Goal: Navigation & Orientation: Find specific page/section

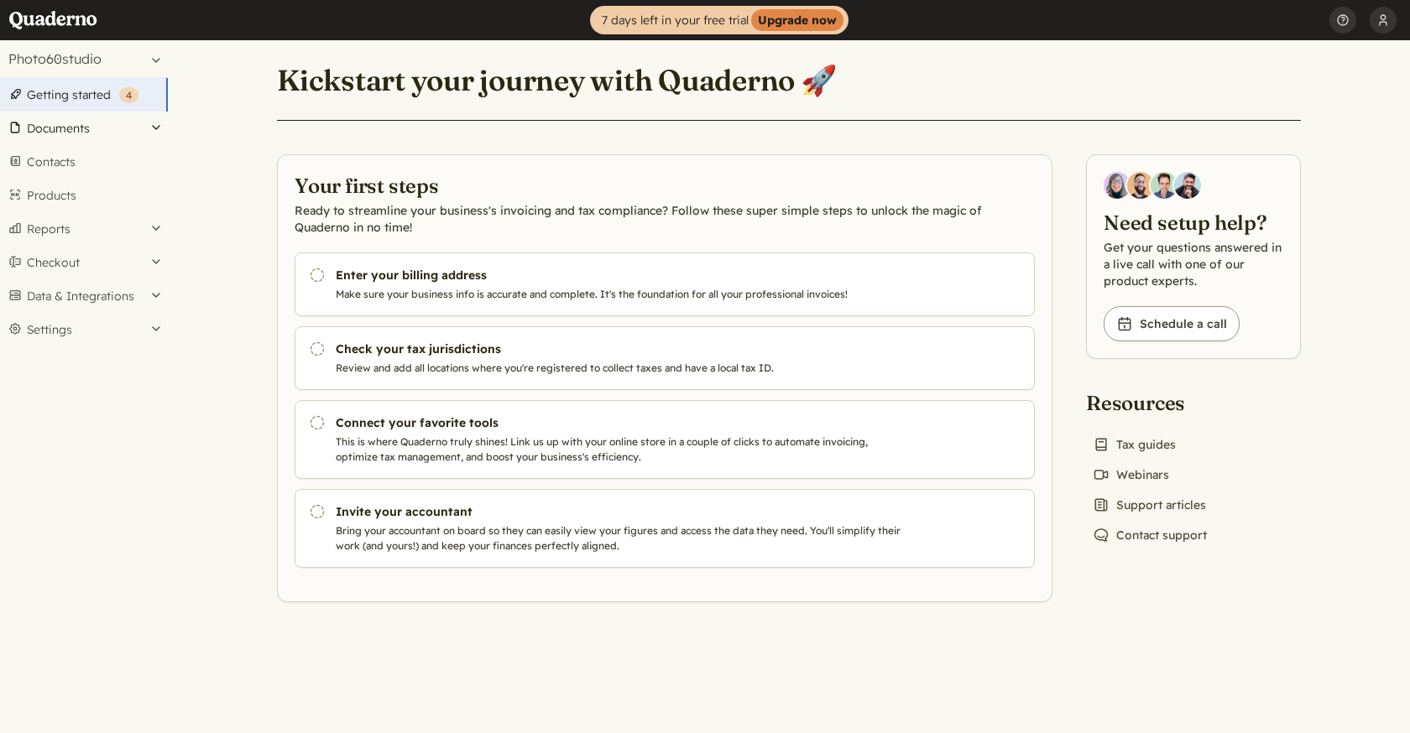
click at [159, 133] on button "Documents" at bounding box center [84, 129] width 168 height 34
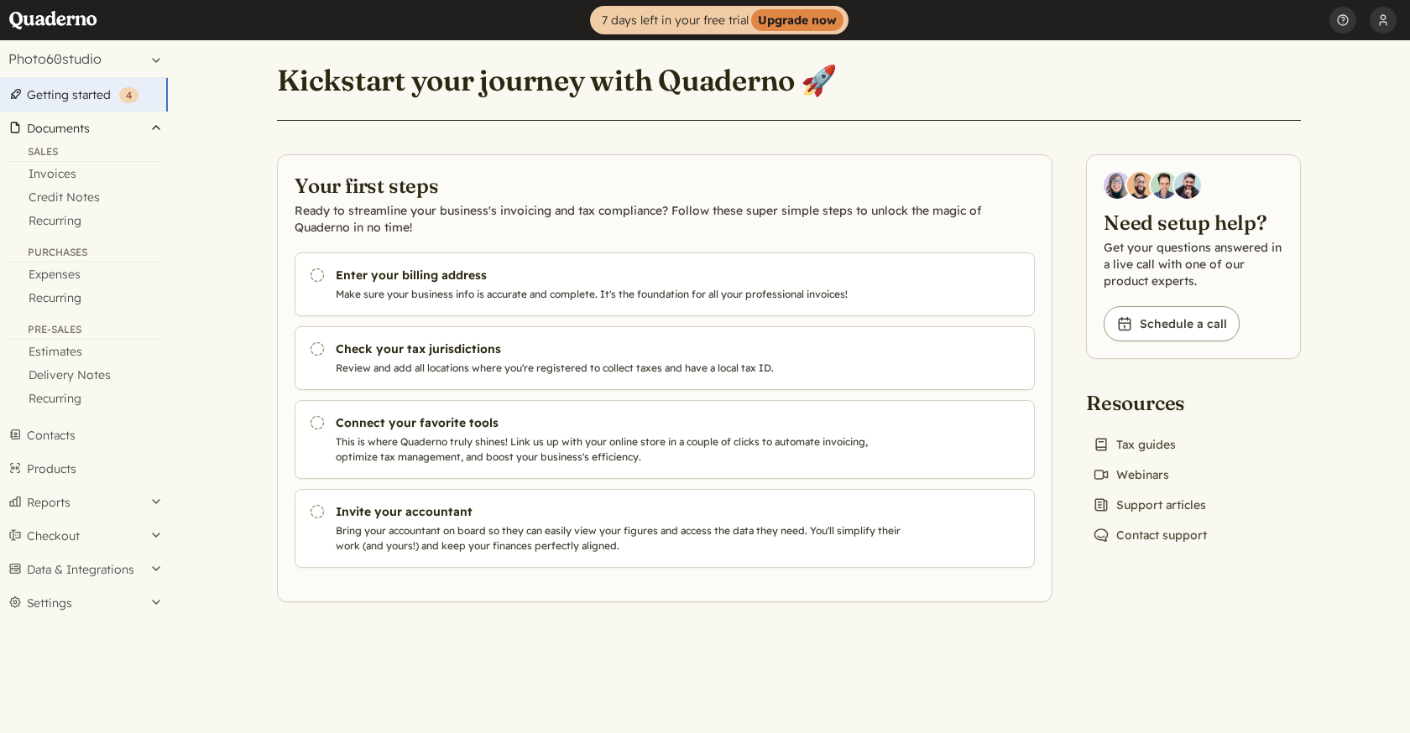
click at [159, 133] on button "Documents" at bounding box center [84, 129] width 168 height 34
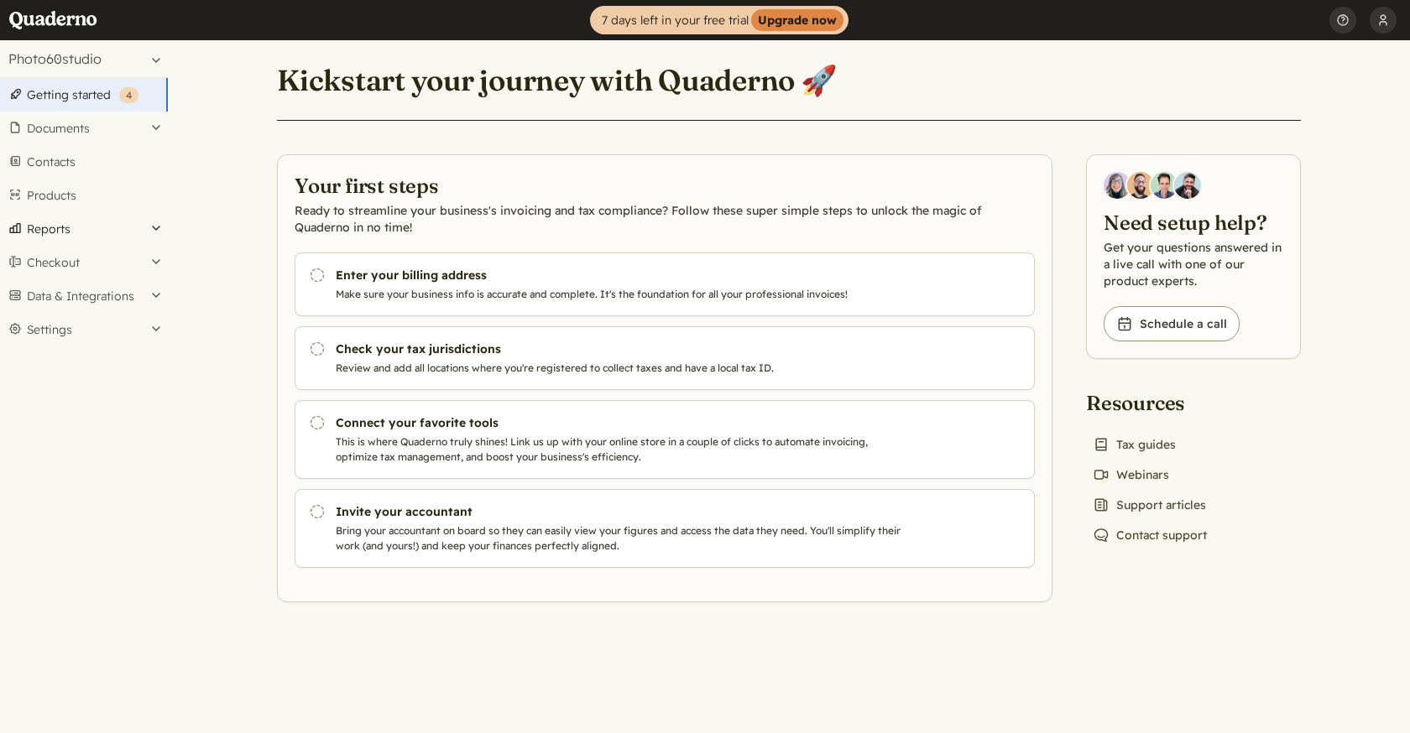
click at [159, 227] on button "Reports" at bounding box center [84, 229] width 168 height 34
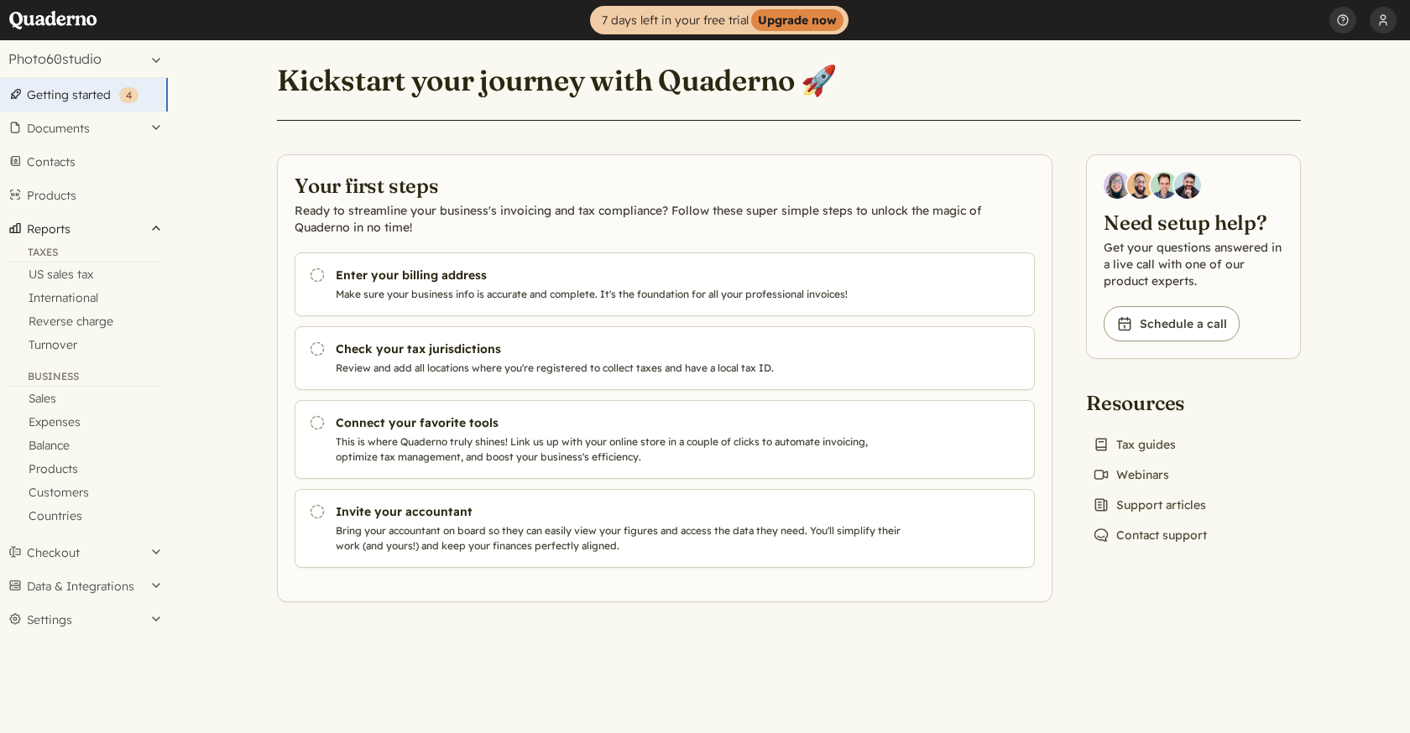
click at [159, 227] on button "Reports" at bounding box center [84, 229] width 168 height 34
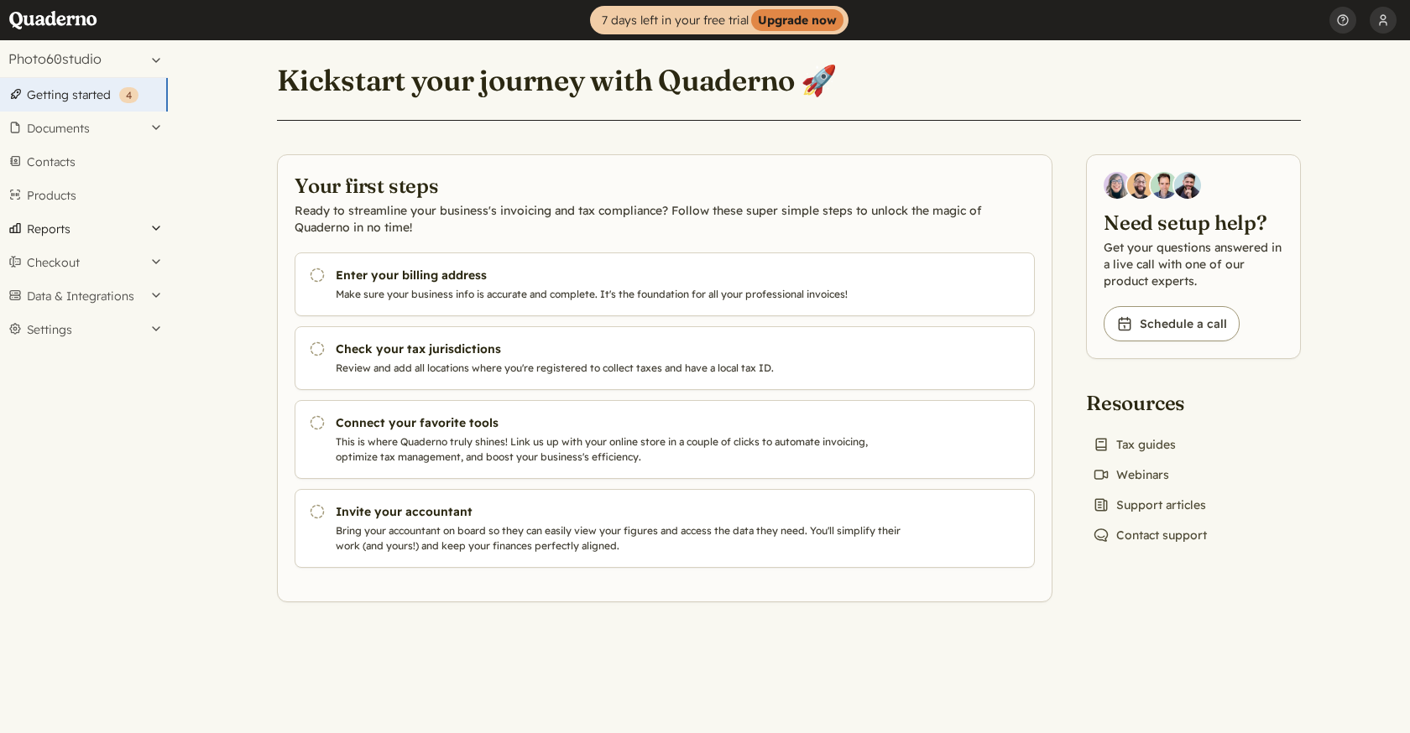
click at [159, 227] on button "Reports" at bounding box center [84, 229] width 168 height 34
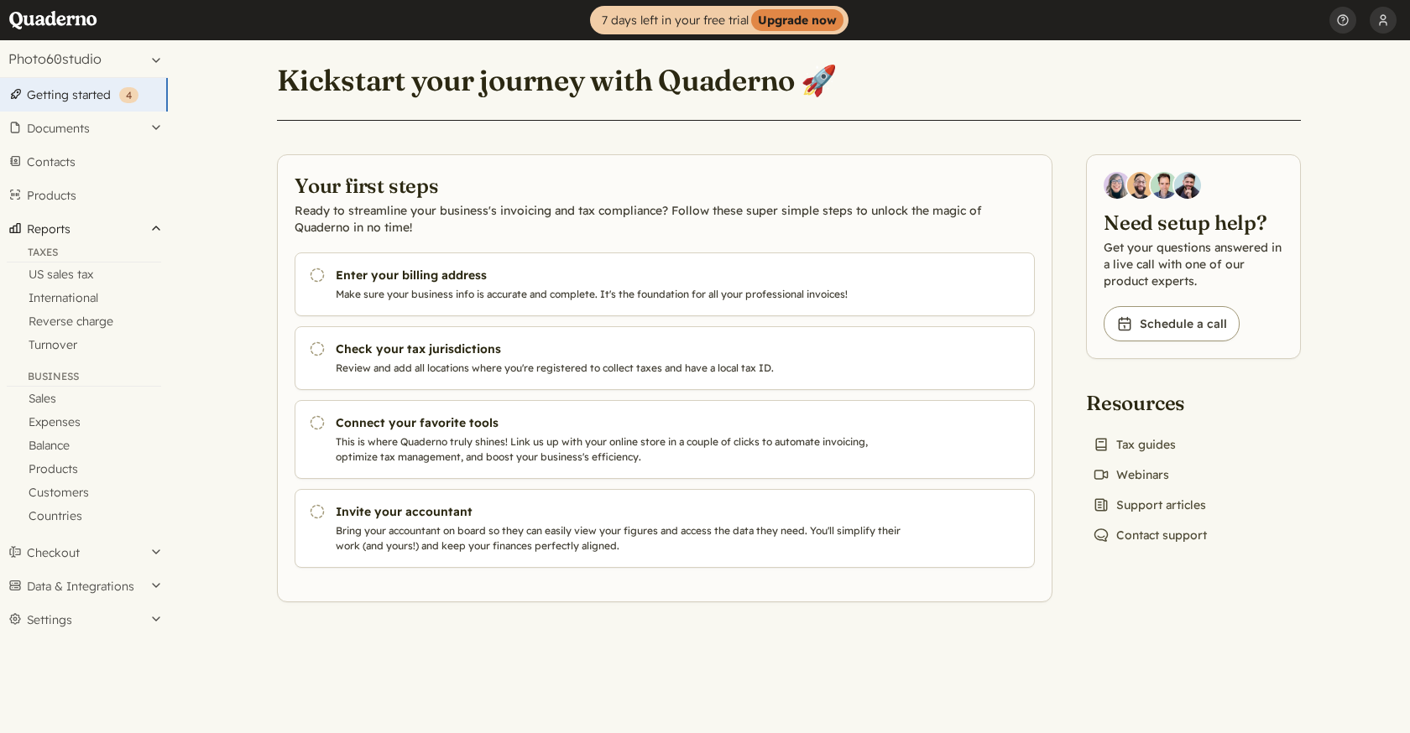
click at [157, 232] on button "Reports" at bounding box center [84, 229] width 168 height 34
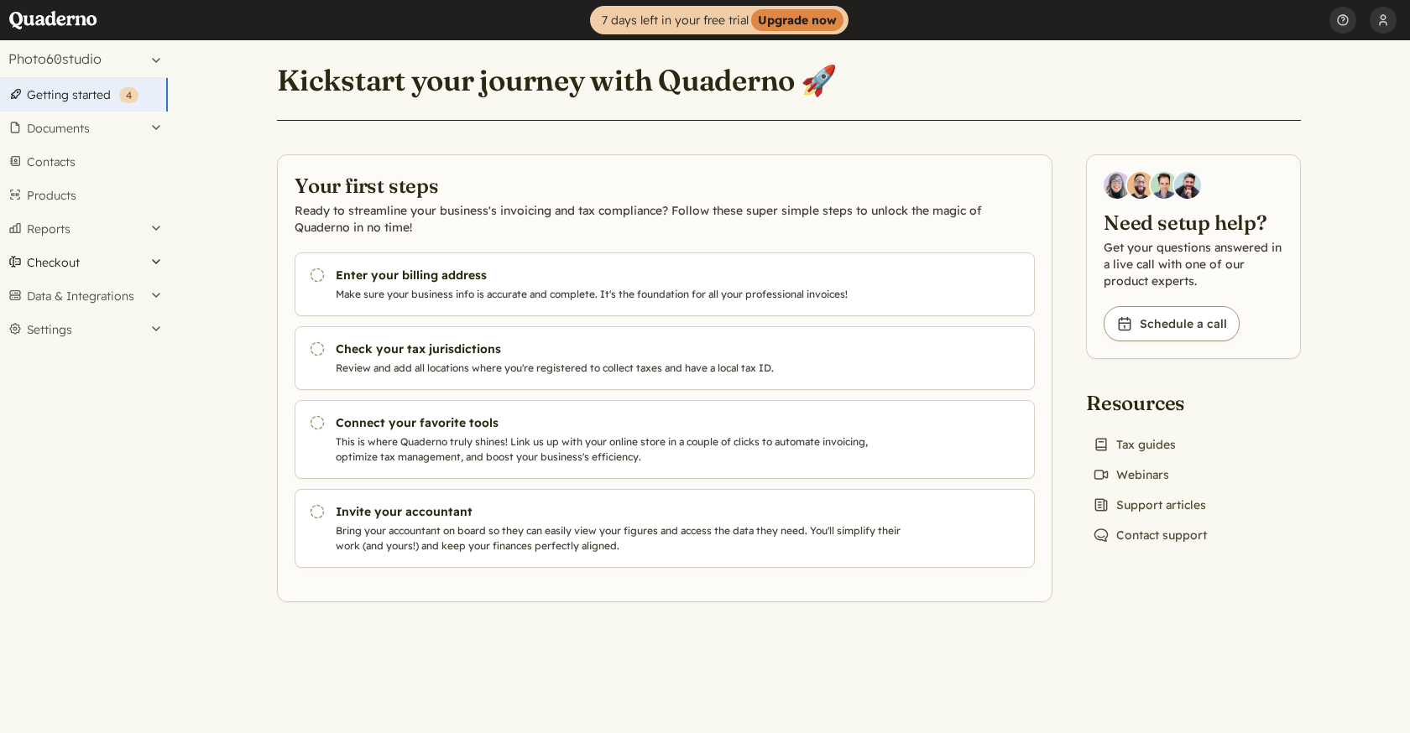
click at [154, 267] on button "Checkout" at bounding box center [84, 263] width 168 height 34
click at [150, 300] on button "Data & Integrations" at bounding box center [84, 296] width 168 height 34
click at [156, 331] on button "Settings" at bounding box center [84, 330] width 168 height 34
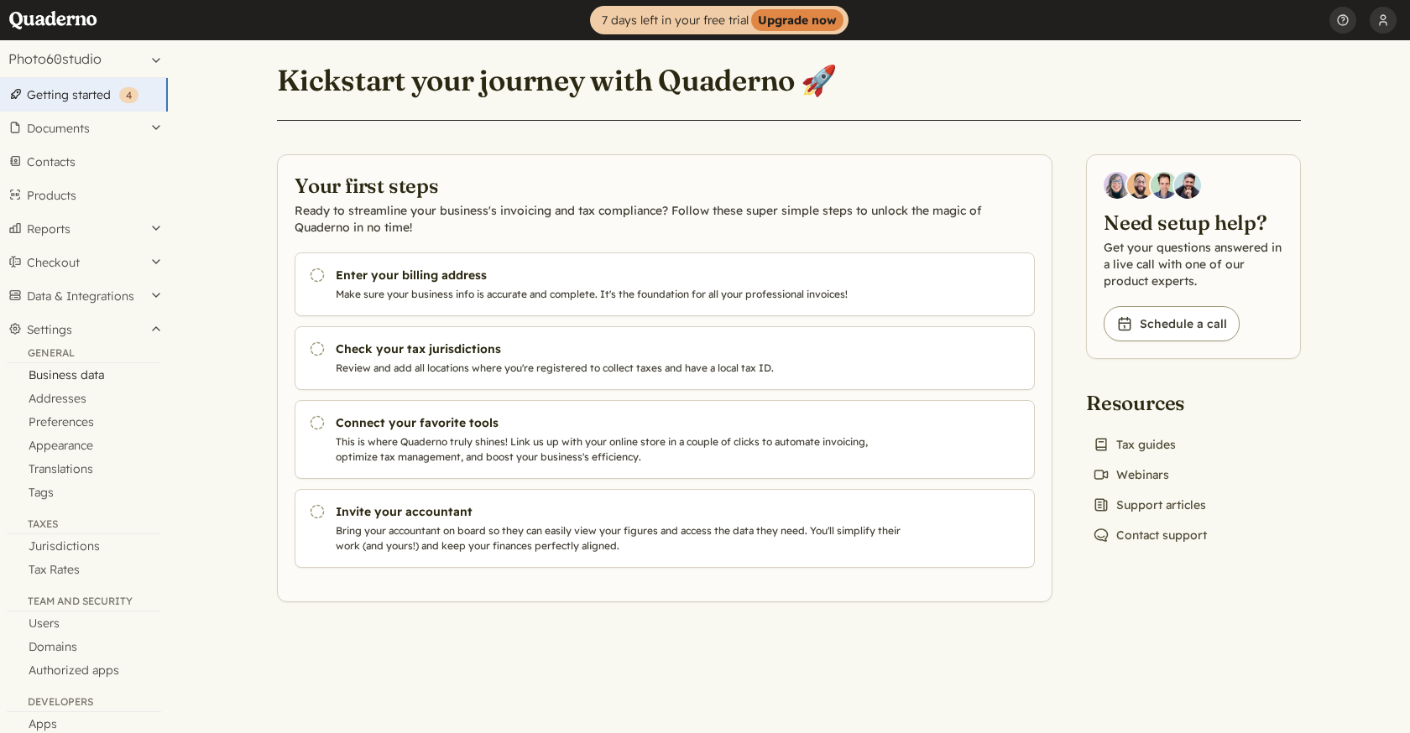
click at [88, 384] on link "Business data" at bounding box center [84, 374] width 168 height 23
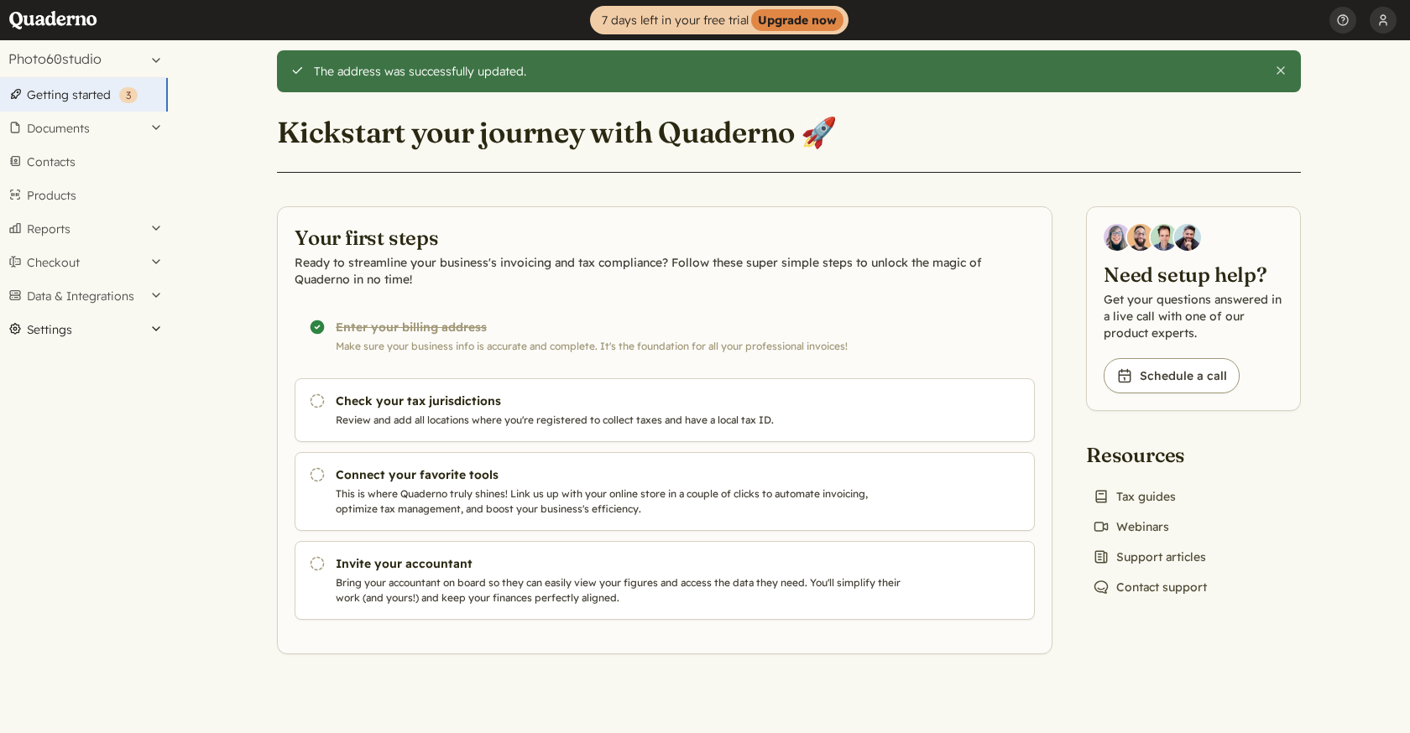
click at [155, 332] on button "Settings" at bounding box center [84, 330] width 168 height 34
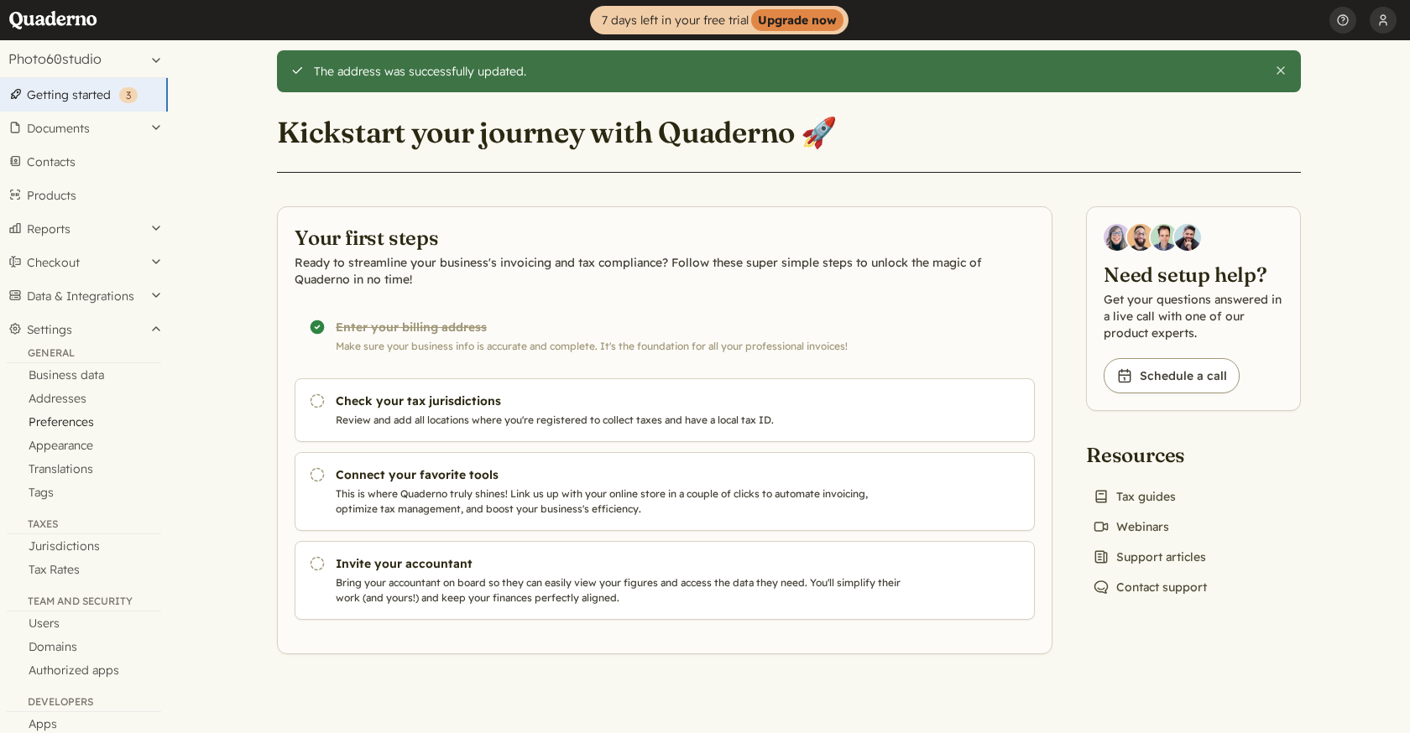
click at [87, 420] on link "Preferences" at bounding box center [84, 421] width 168 height 23
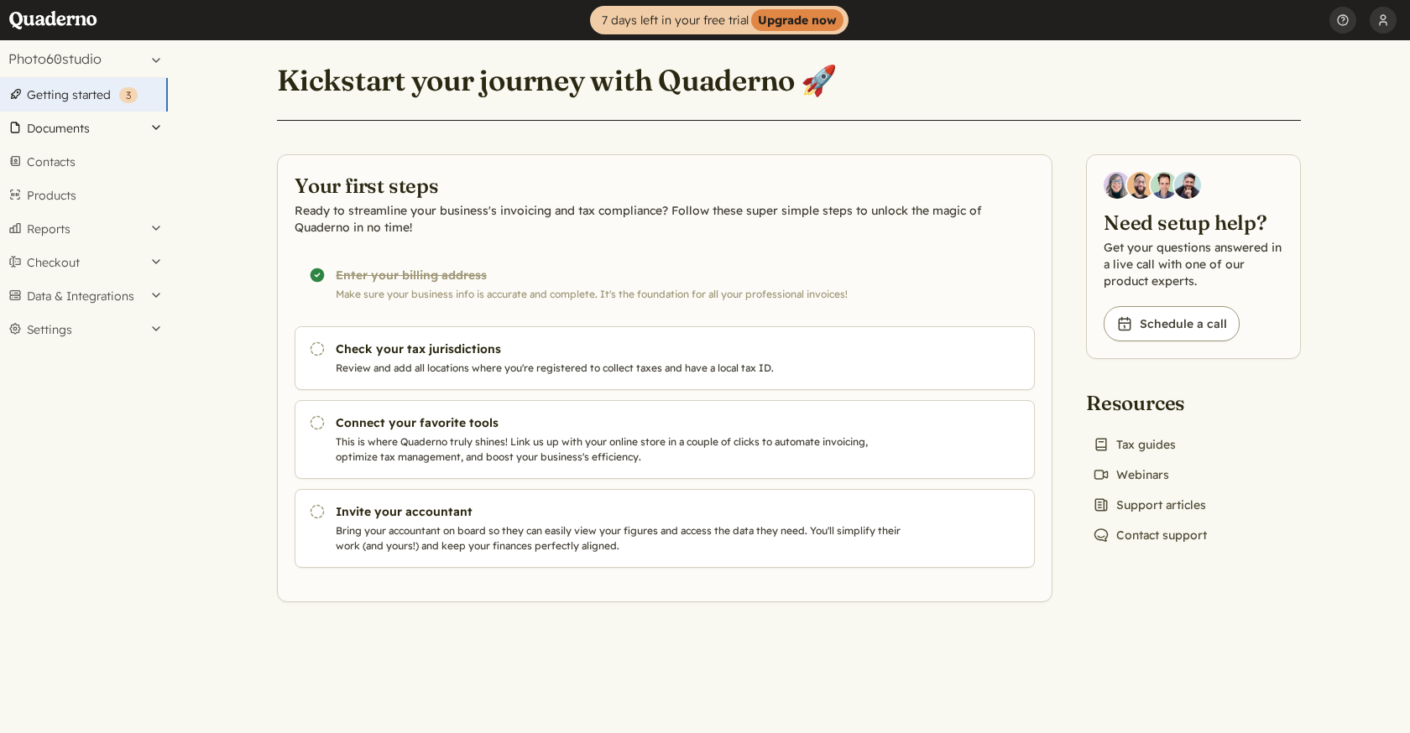
click at [154, 128] on button "Documents" at bounding box center [84, 129] width 168 height 34
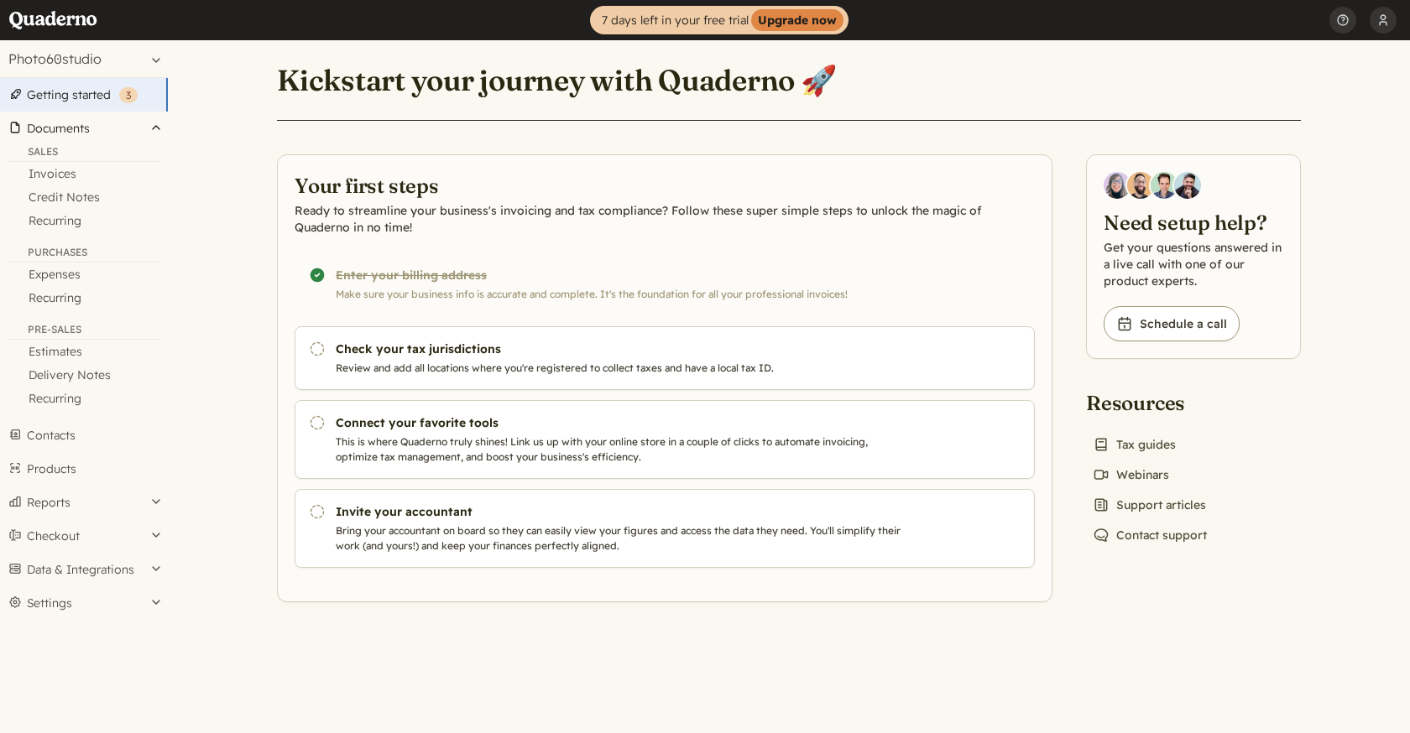
click at [154, 128] on button "Documents" at bounding box center [84, 129] width 168 height 34
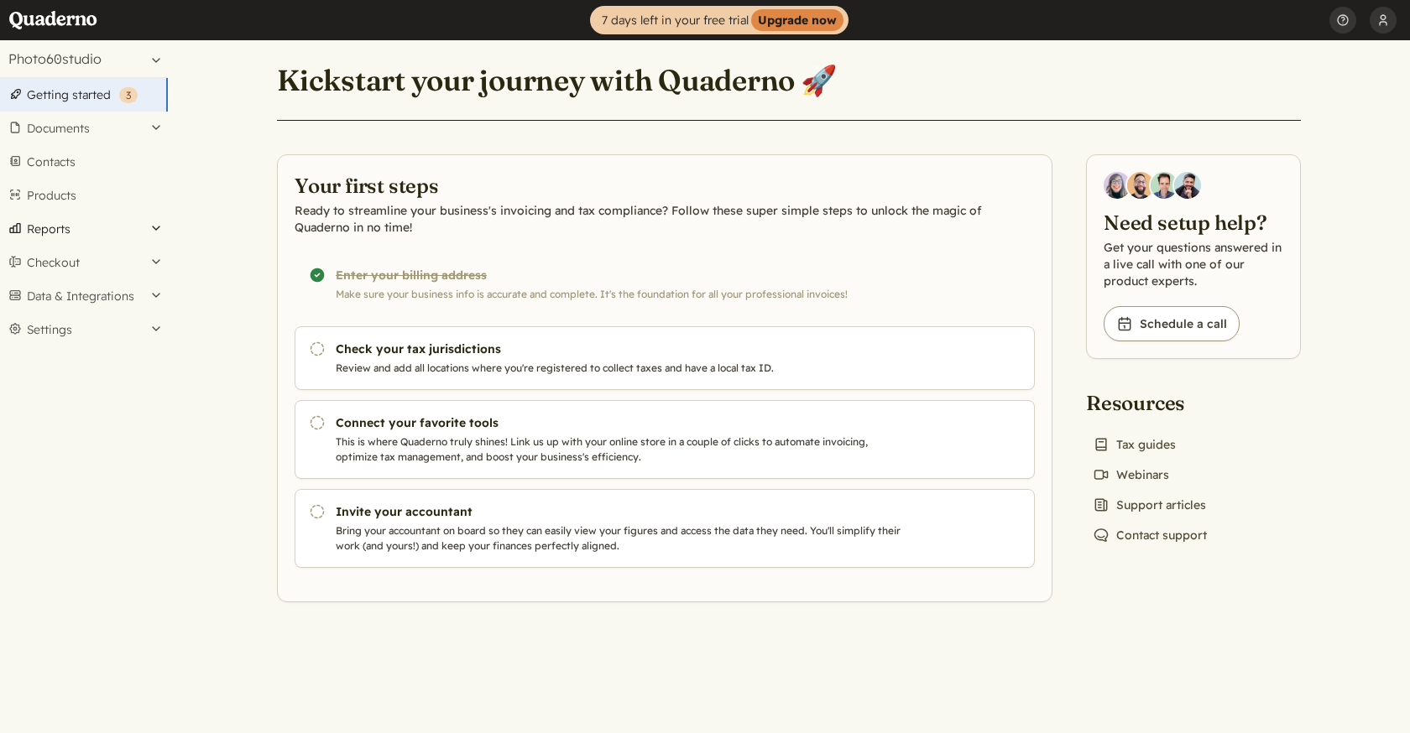
click at [154, 232] on button "Reports" at bounding box center [84, 229] width 168 height 34
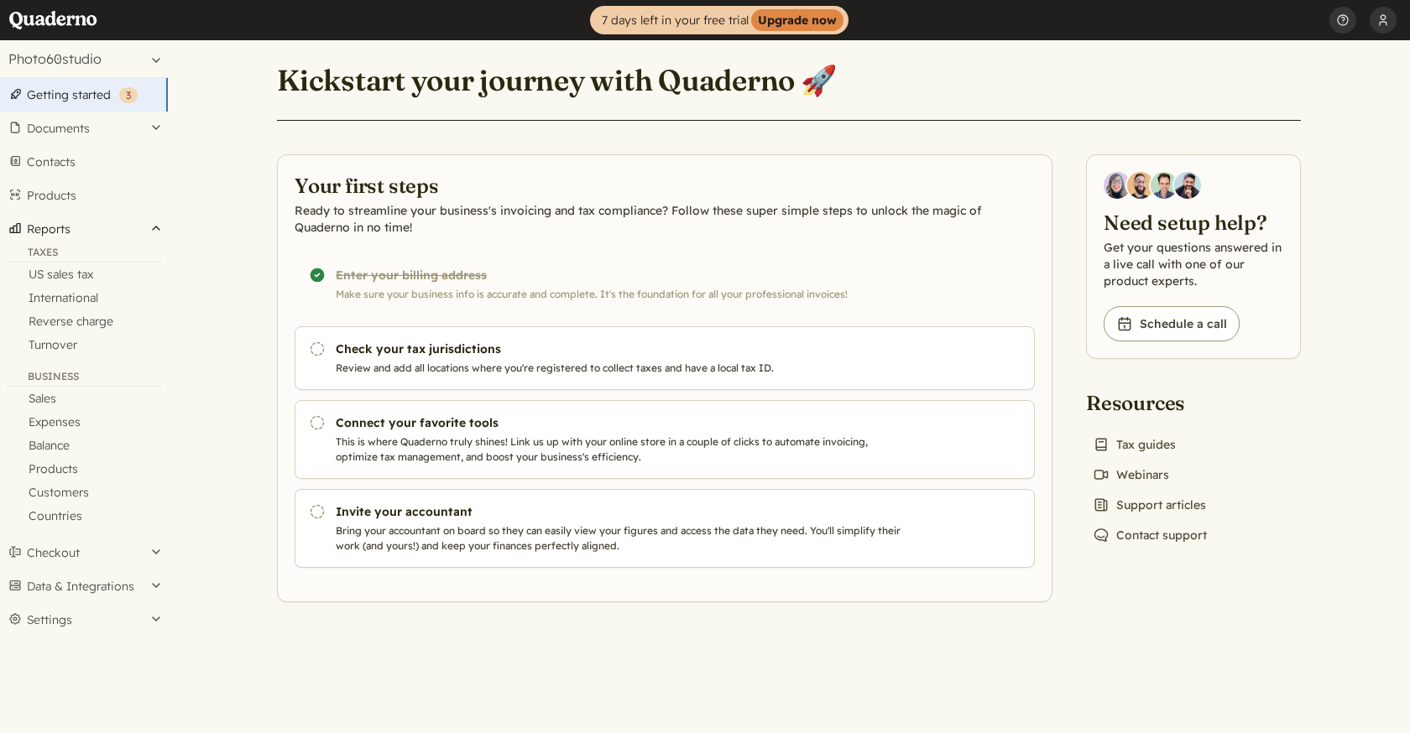
click at [154, 232] on button "Reports" at bounding box center [84, 229] width 168 height 34
